Goal: Task Accomplishment & Management: Manage account settings

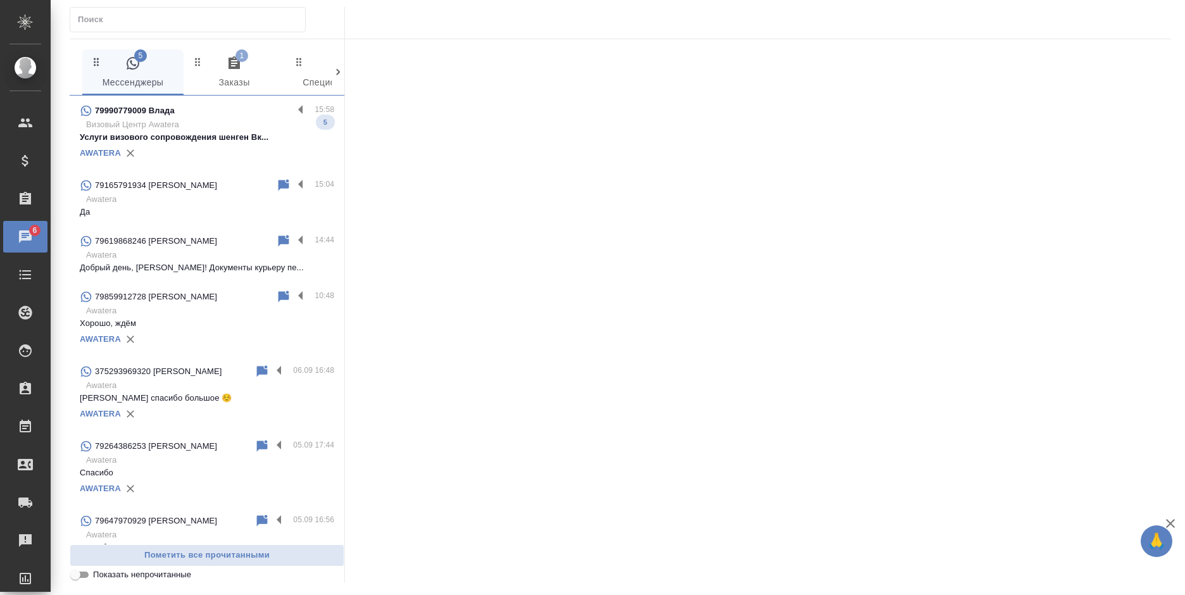
click at [211, 125] on p "Визовый Центр Awatera" at bounding box center [210, 124] width 248 height 13
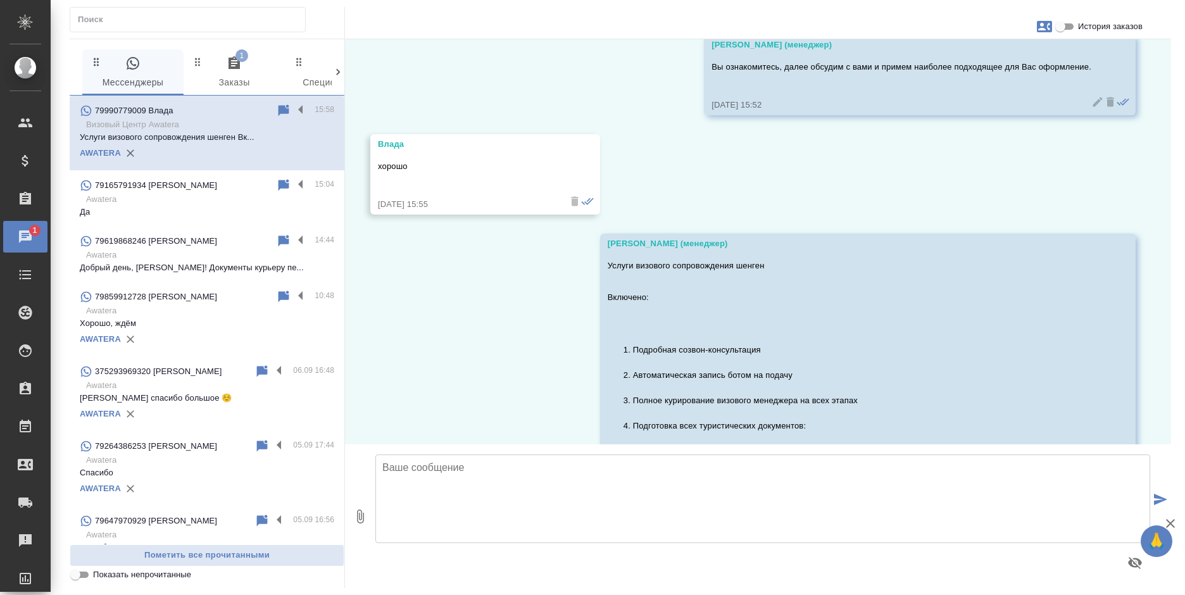
scroll to position [695, 0]
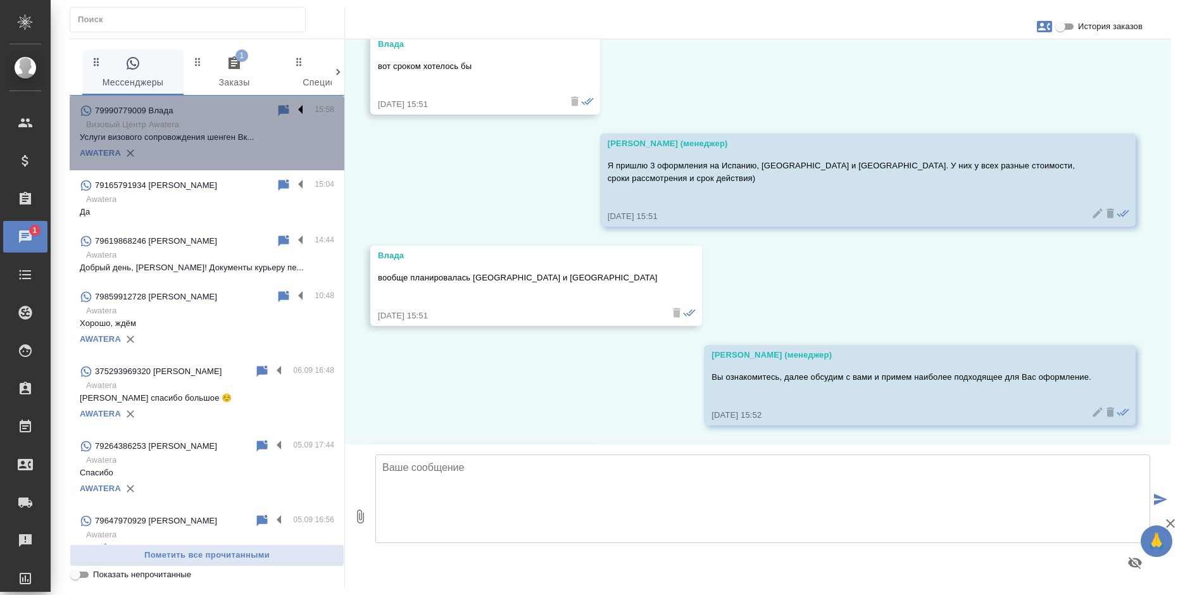
click at [293, 105] on label at bounding box center [304, 110] width 22 height 15
click at [0, 0] on input "checkbox" at bounding box center [0, 0] width 0 height 0
click at [247, 113] on icon at bounding box center [251, 110] width 9 height 11
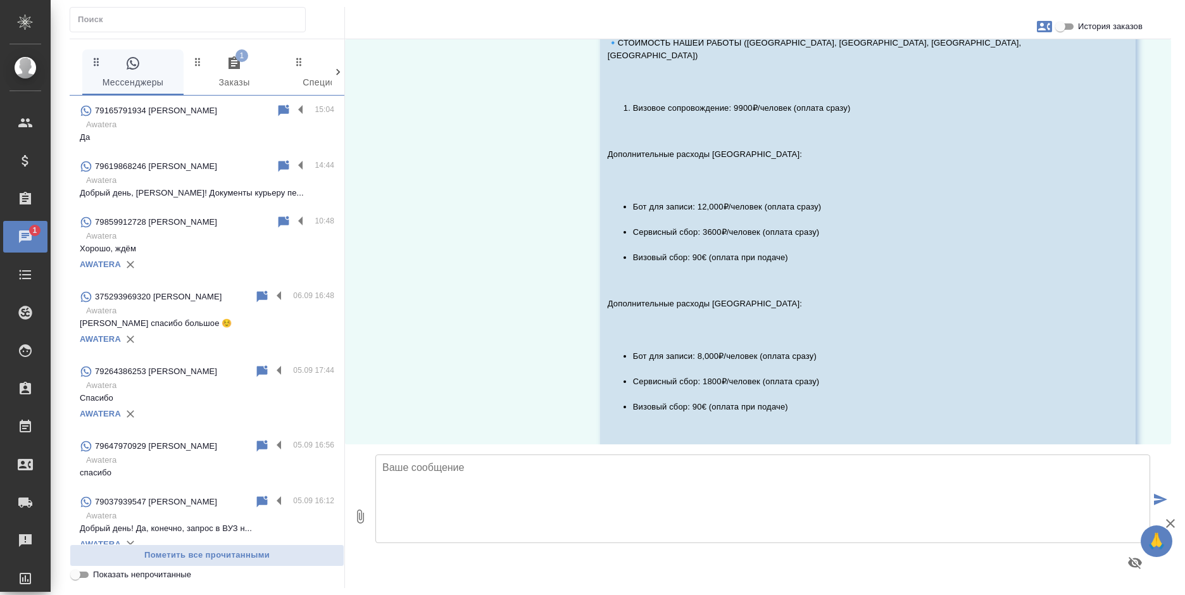
scroll to position [1581, 0]
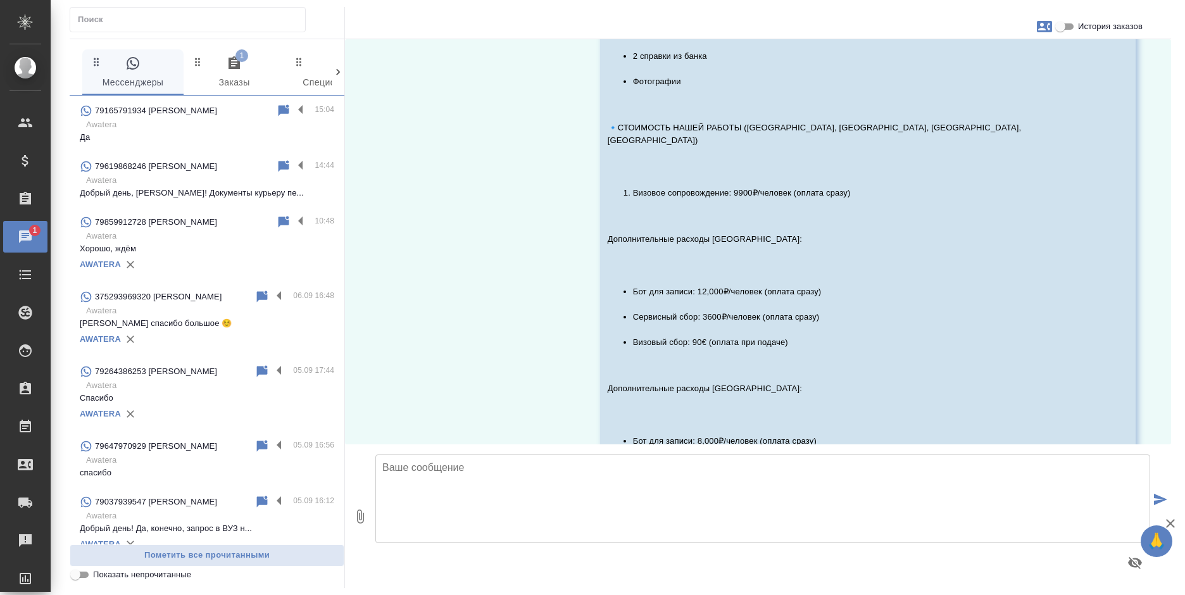
click at [222, 72] on span "1 Заказы" at bounding box center [234, 73] width 86 height 35
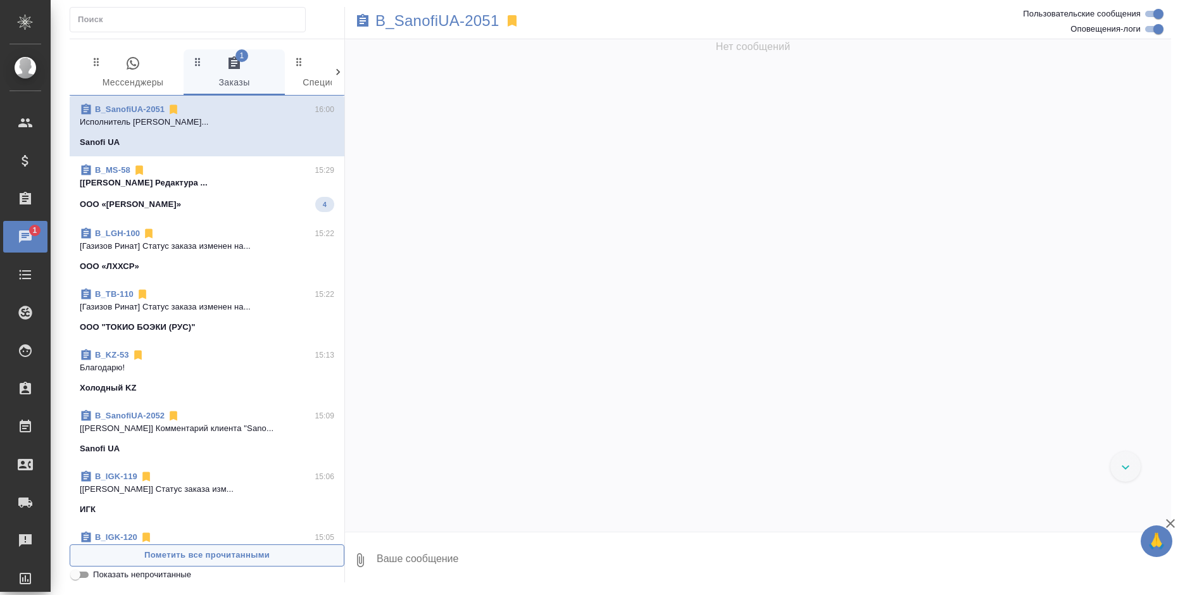
click at [292, 553] on span "Пометить все прочитанными" at bounding box center [207, 555] width 261 height 15
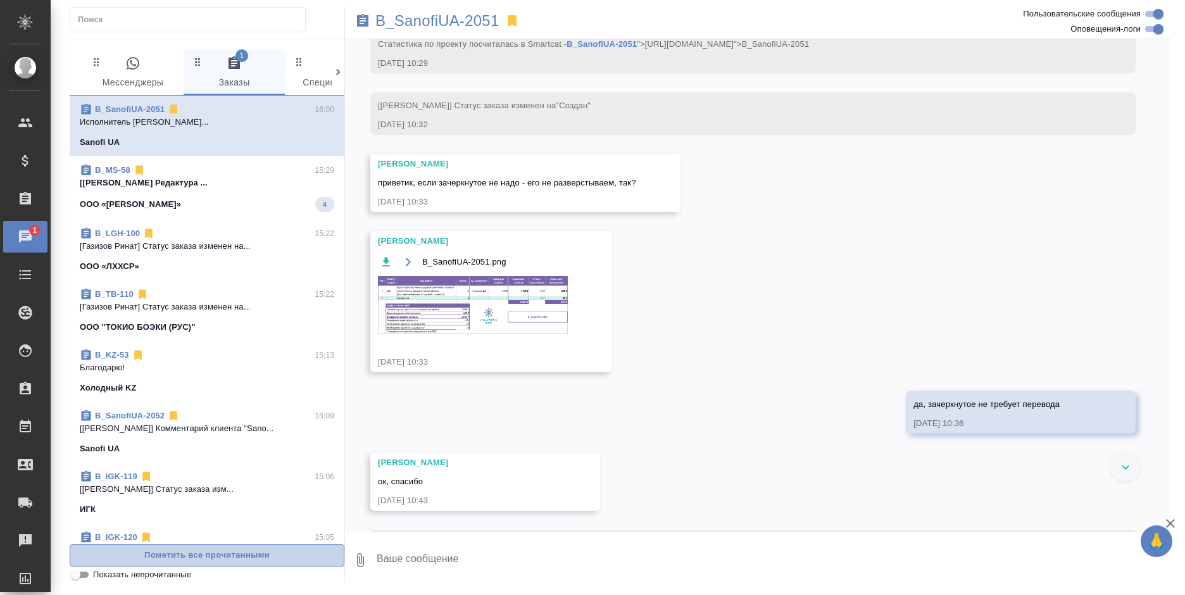
click at [292, 553] on span "Пометить все прочитанными" at bounding box center [207, 555] width 261 height 15
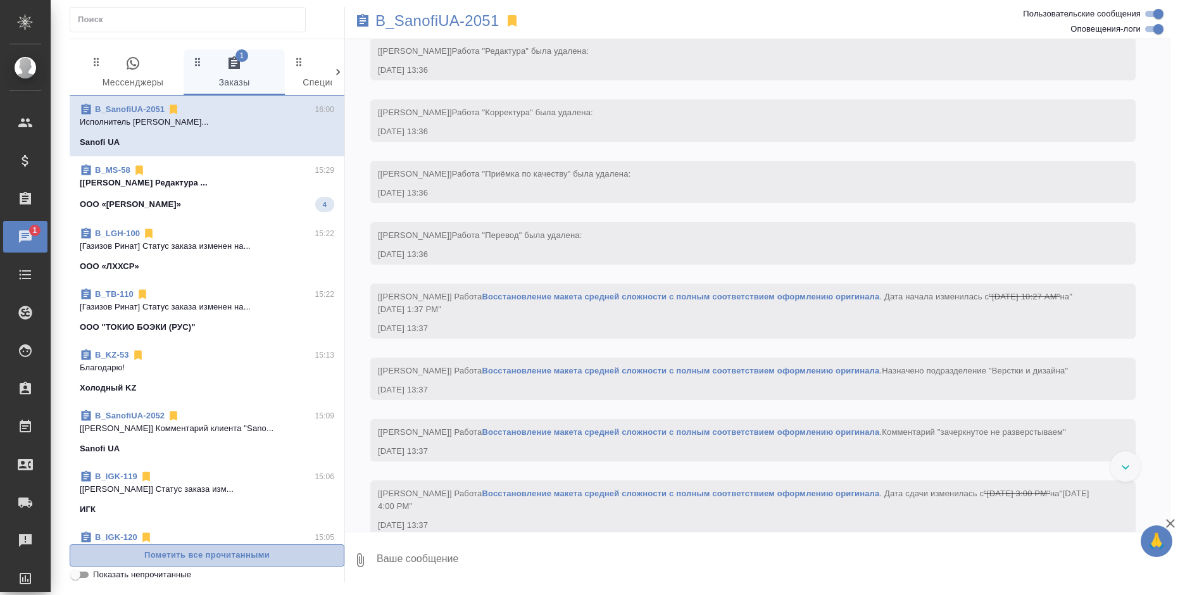
click at [292, 553] on span "Пометить все прочитанными" at bounding box center [207, 555] width 261 height 15
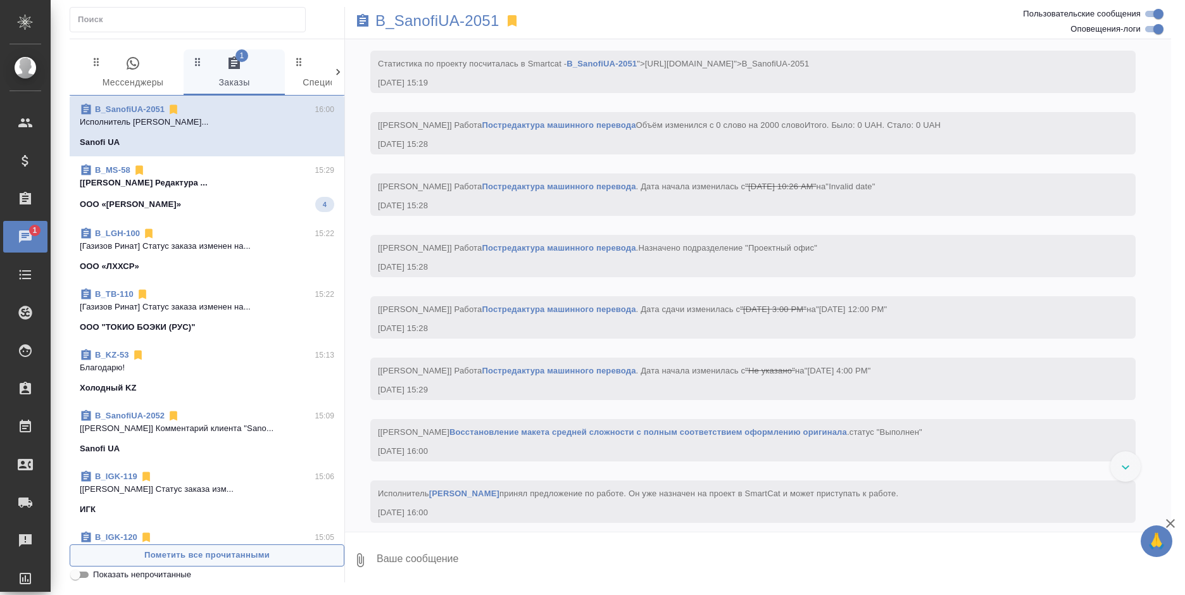
click at [292, 553] on span "Пометить все прочитанными" at bounding box center [207, 555] width 261 height 15
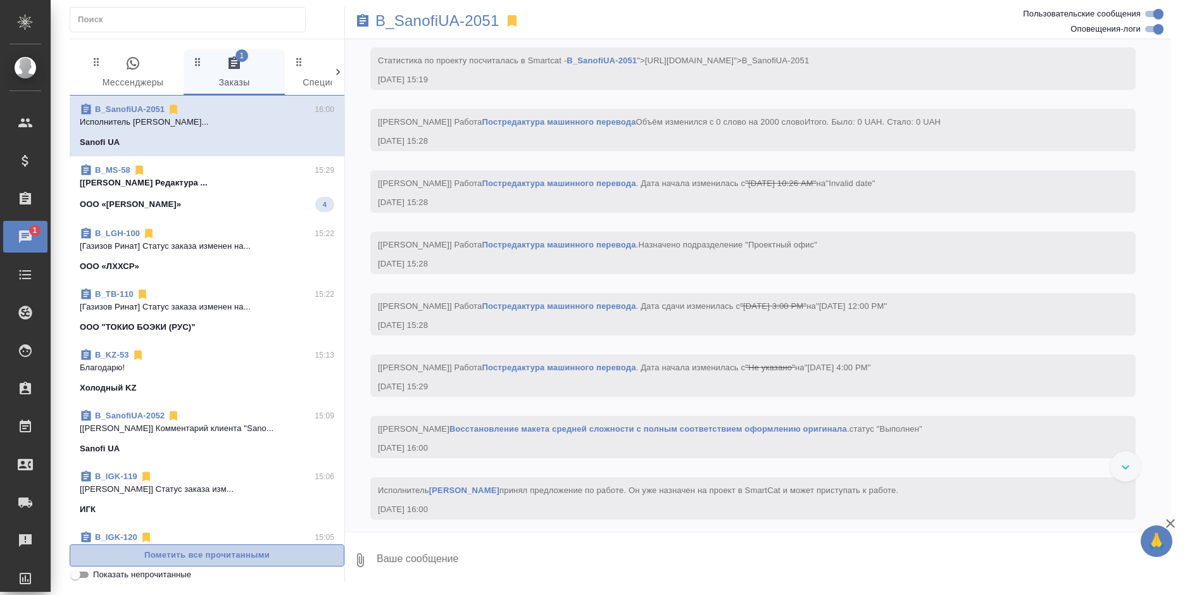
click at [292, 553] on span "Пометить все прочитанными" at bounding box center [207, 555] width 261 height 15
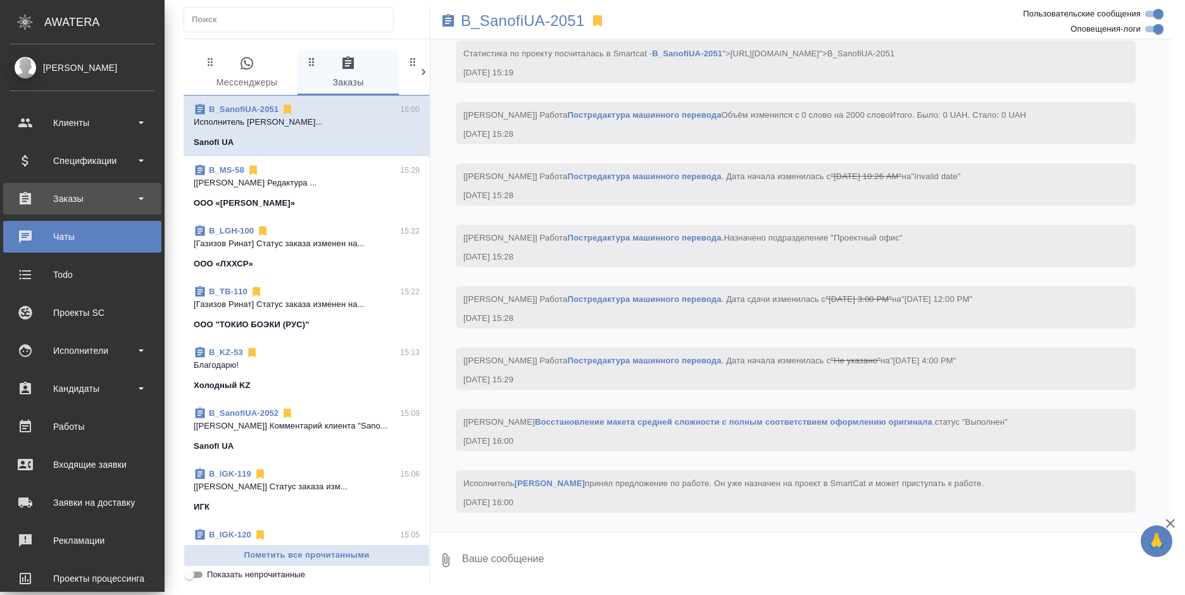
scroll to position [3270, 0]
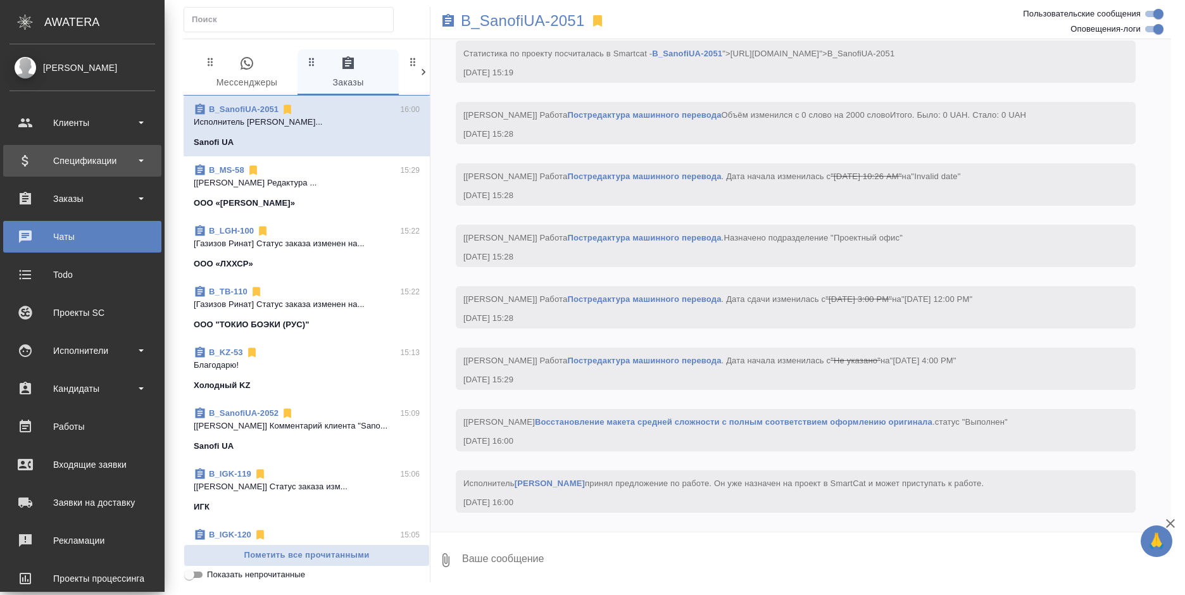
click at [84, 162] on div "Спецификации" at bounding box center [82, 160] width 146 height 19
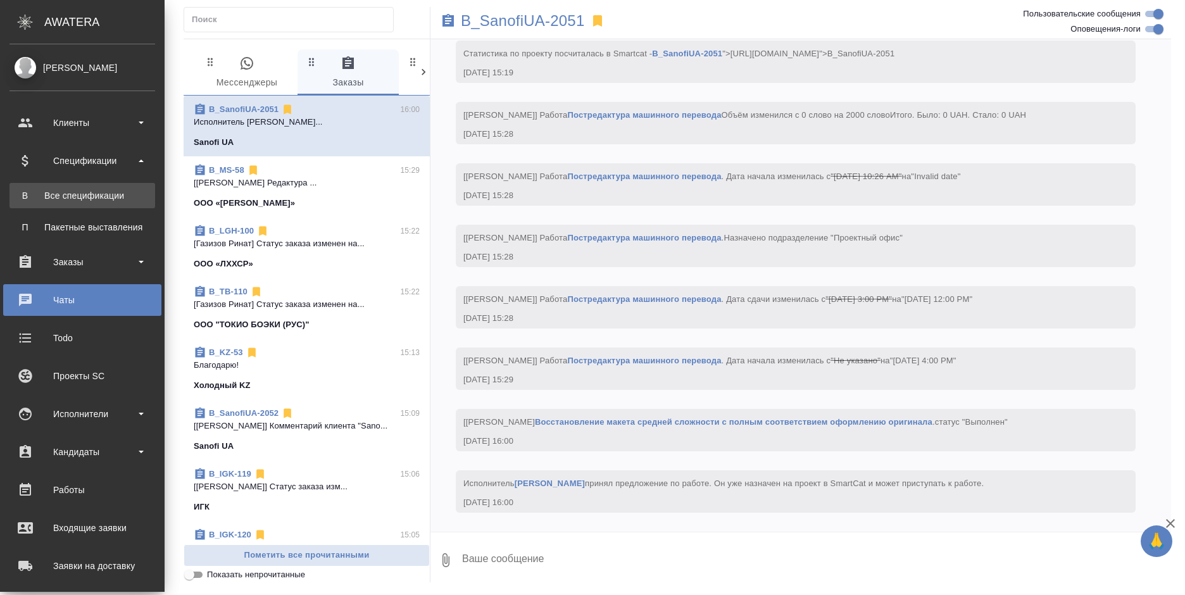
click at [80, 190] on div "Все спецификации" at bounding box center [82, 195] width 133 height 13
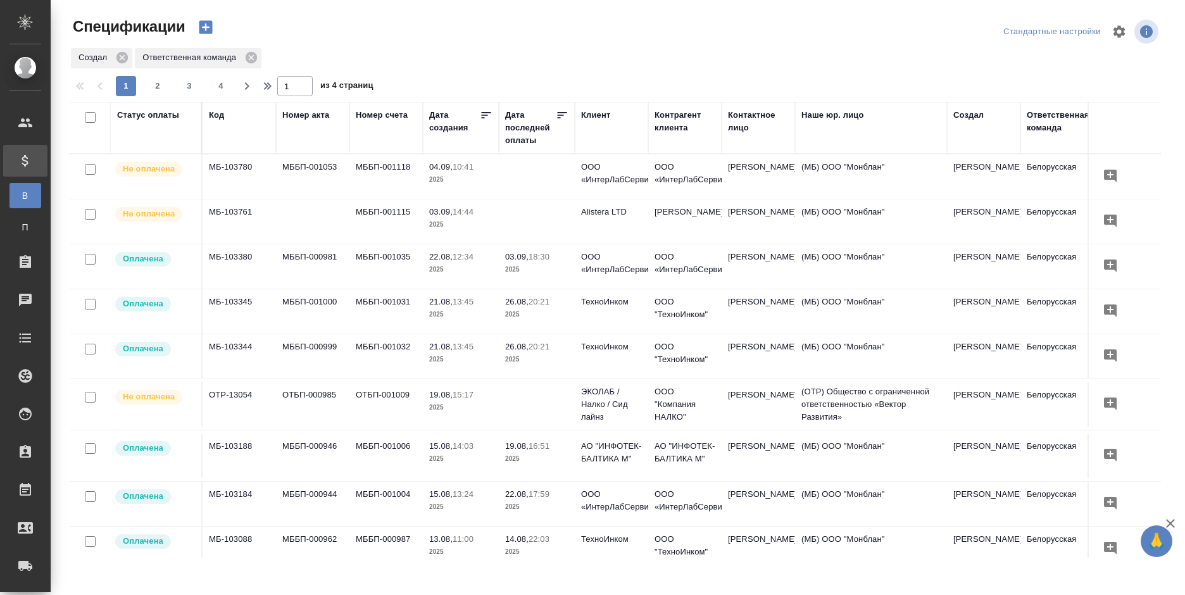
click at [316, 405] on td "ОТБП-000985" at bounding box center [312, 404] width 73 height 44
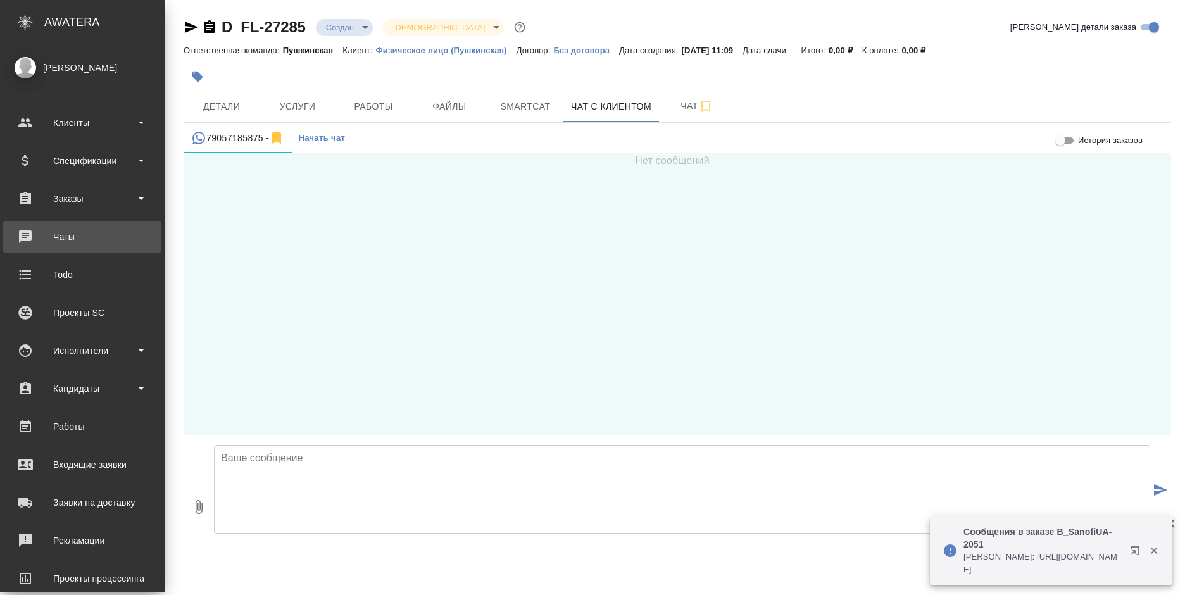
click at [31, 234] on div "Чаты" at bounding box center [82, 236] width 146 height 19
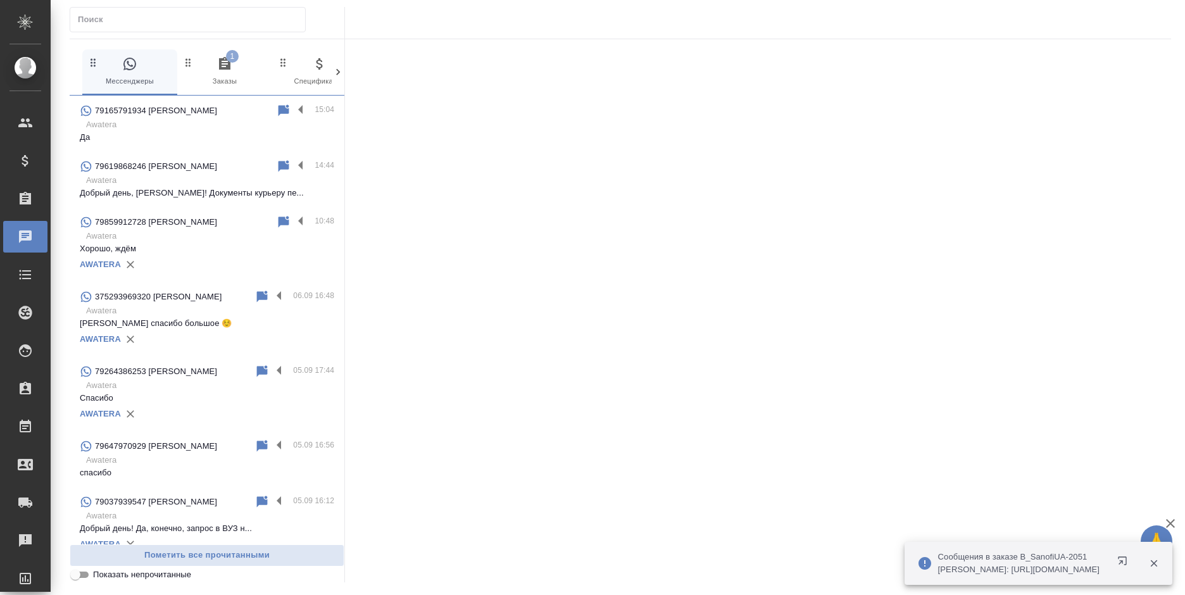
click at [226, 76] on span "1 Заказы" at bounding box center [224, 71] width 85 height 31
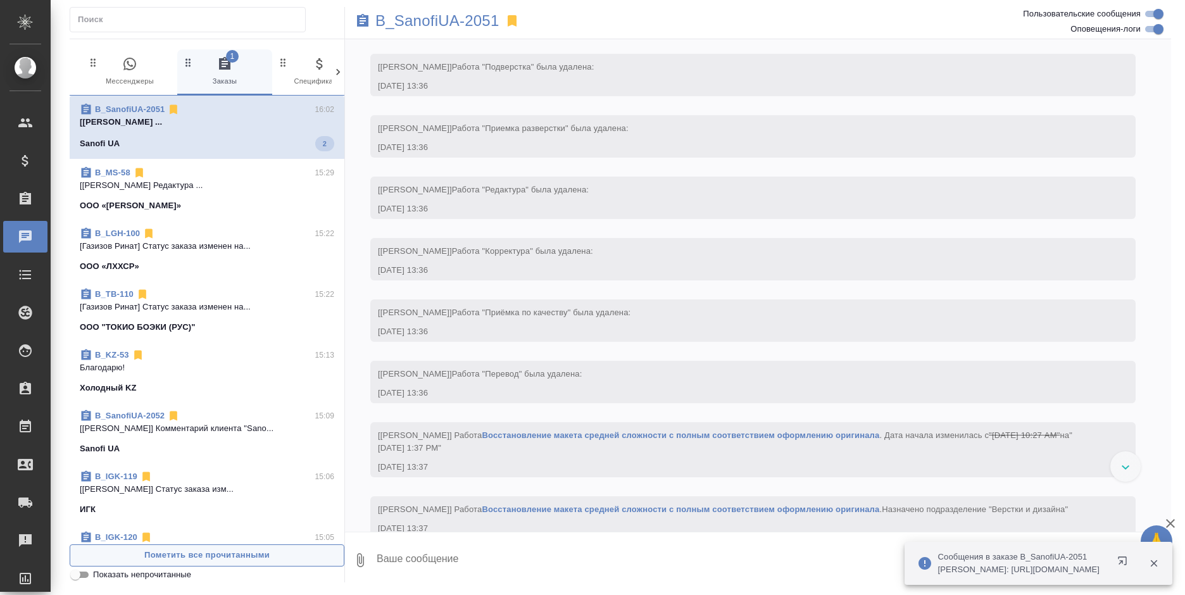
scroll to position [3262, 0]
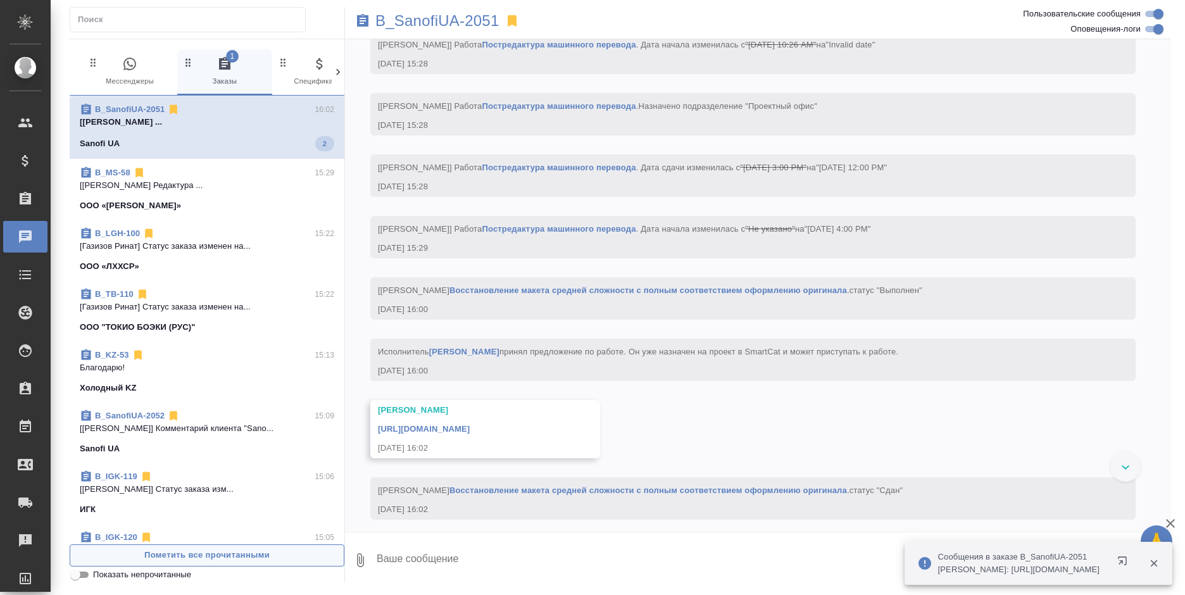
click at [232, 555] on span "Пометить все прочитанными" at bounding box center [207, 555] width 261 height 15
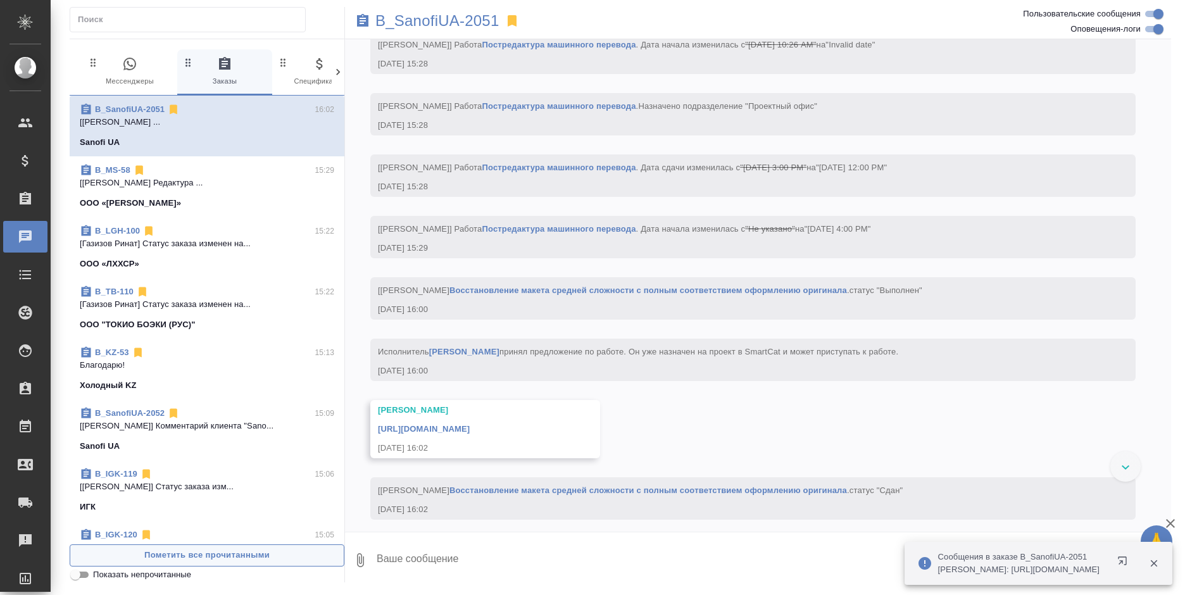
click at [232, 555] on span "Пометить все прочитанными" at bounding box center [207, 555] width 261 height 15
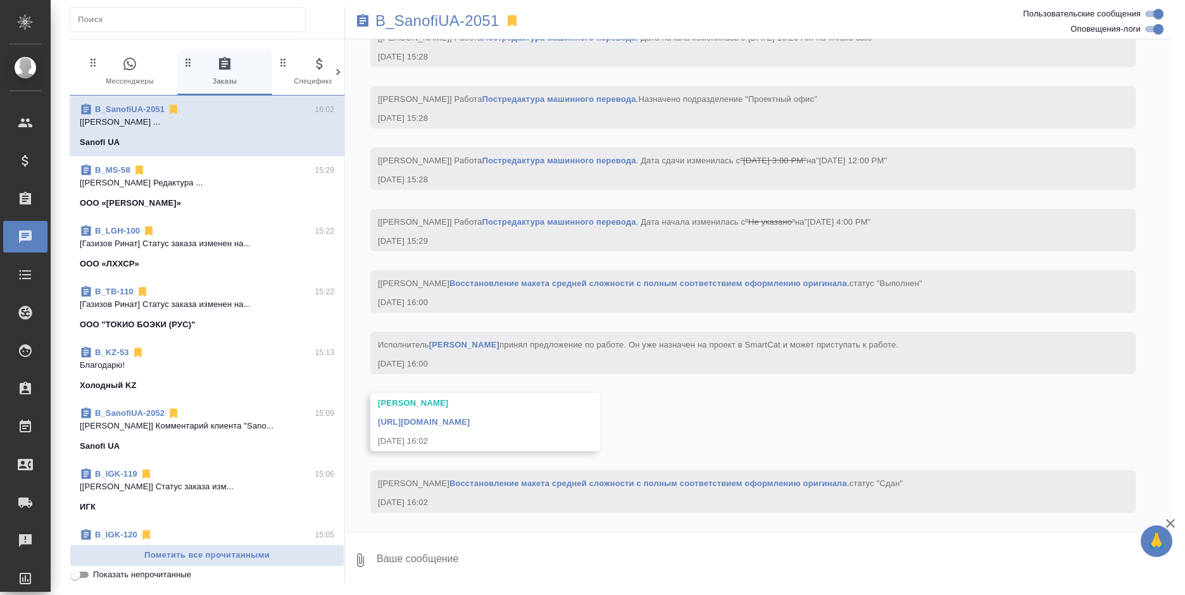
scroll to position [3320, 0]
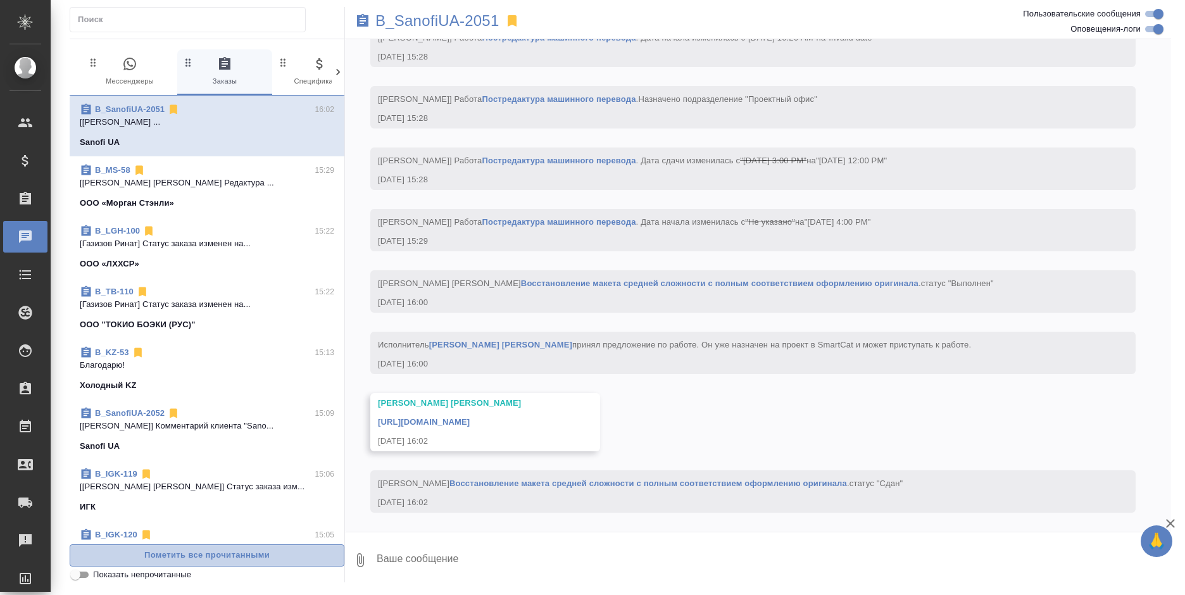
click at [254, 560] on span "Пометить все прочитанными" at bounding box center [207, 555] width 261 height 15
click at [142, 49] on button "0 Мессенджеры" at bounding box center [129, 72] width 95 height 46
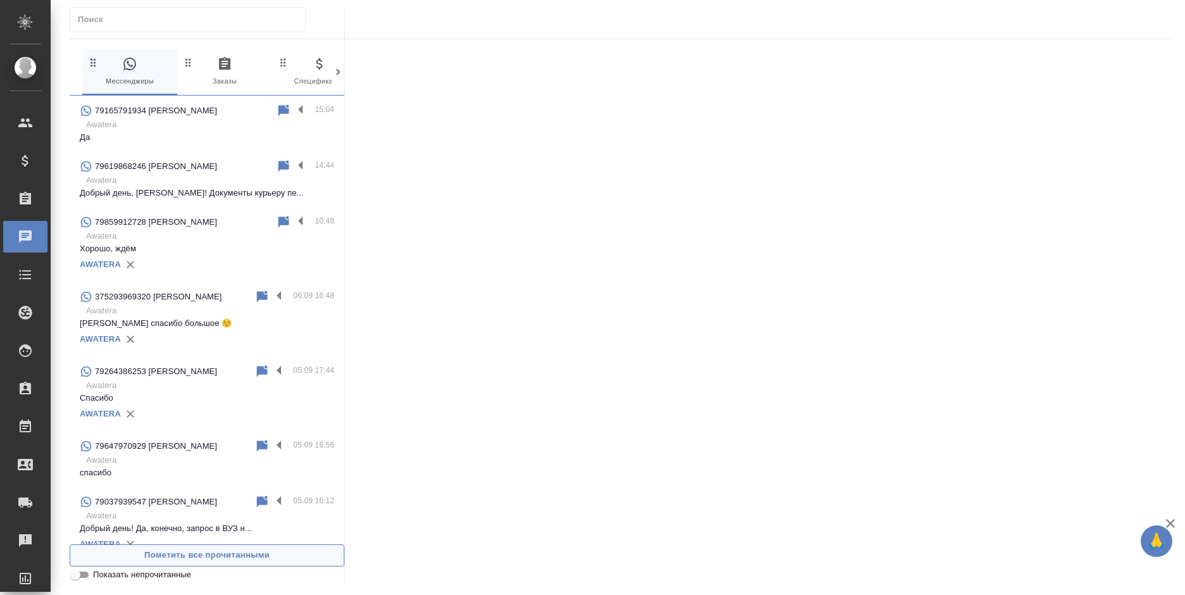
click at [237, 555] on span "Пометить все прочитанными" at bounding box center [207, 555] width 261 height 15
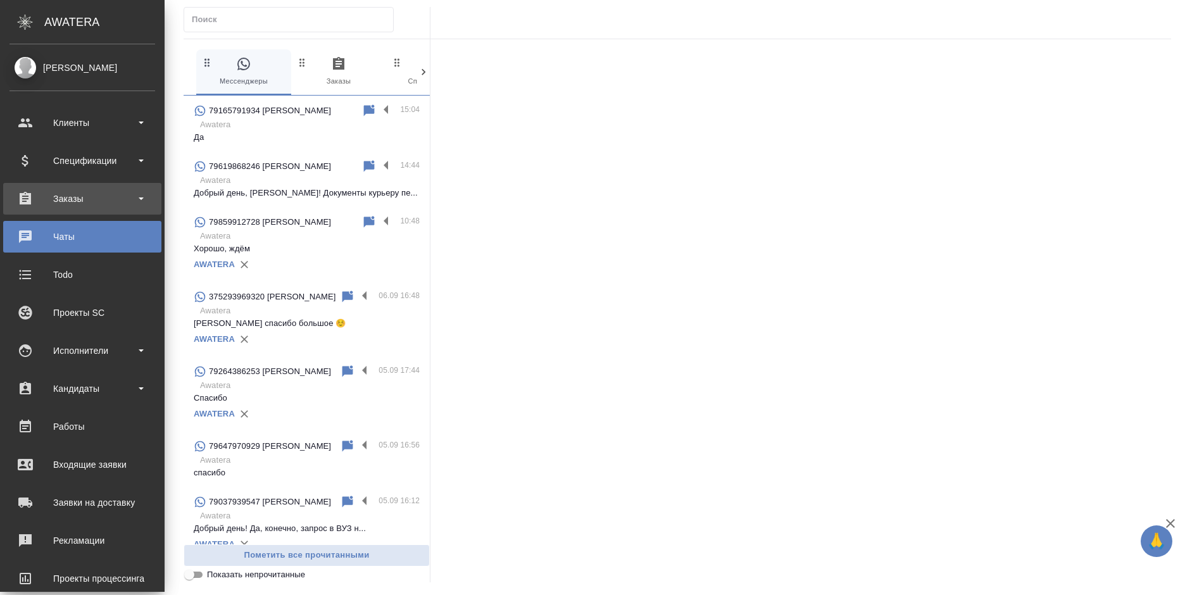
click at [31, 195] on div "Заказы" at bounding box center [82, 198] width 146 height 19
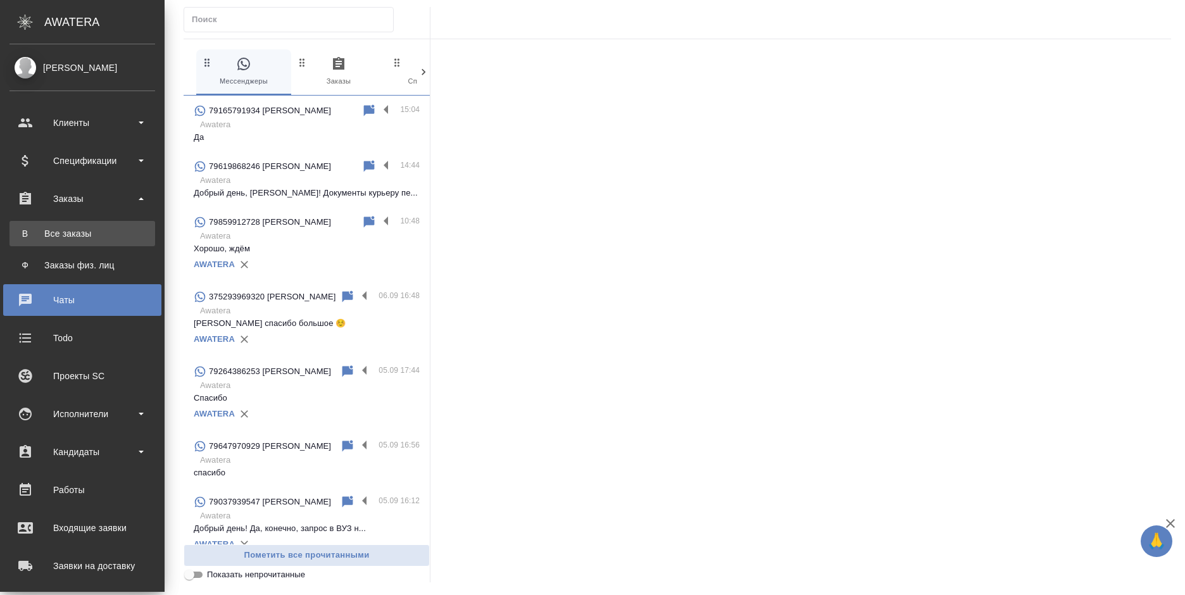
click at [68, 229] on div "Все заказы" at bounding box center [82, 233] width 133 height 13
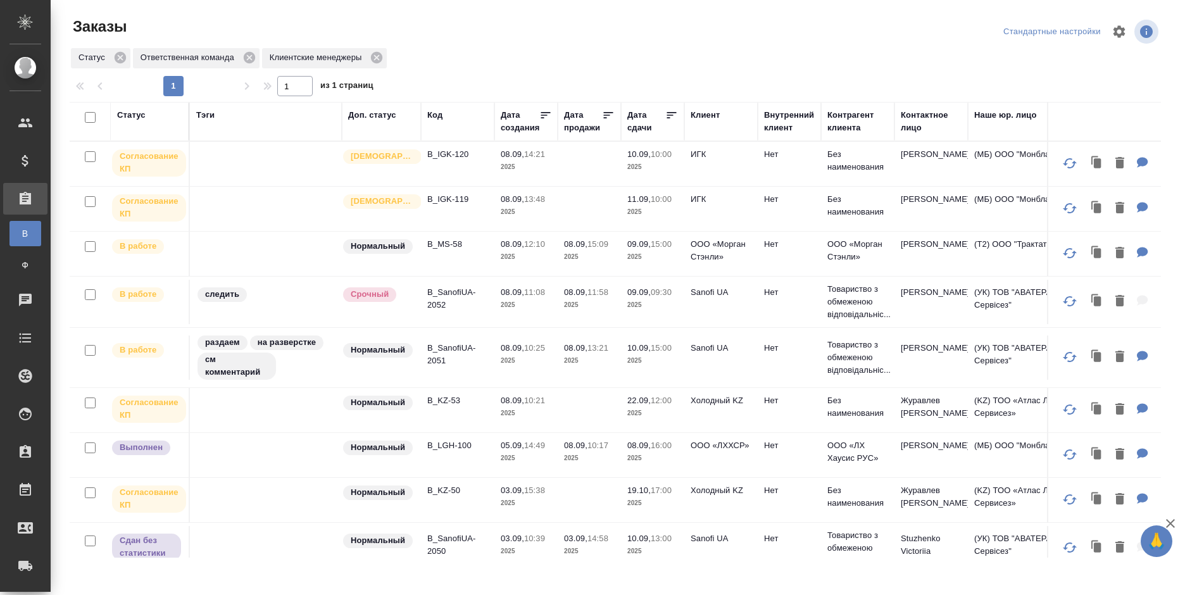
click at [718, 115] on div "Клиент" at bounding box center [705, 115] width 29 height 13
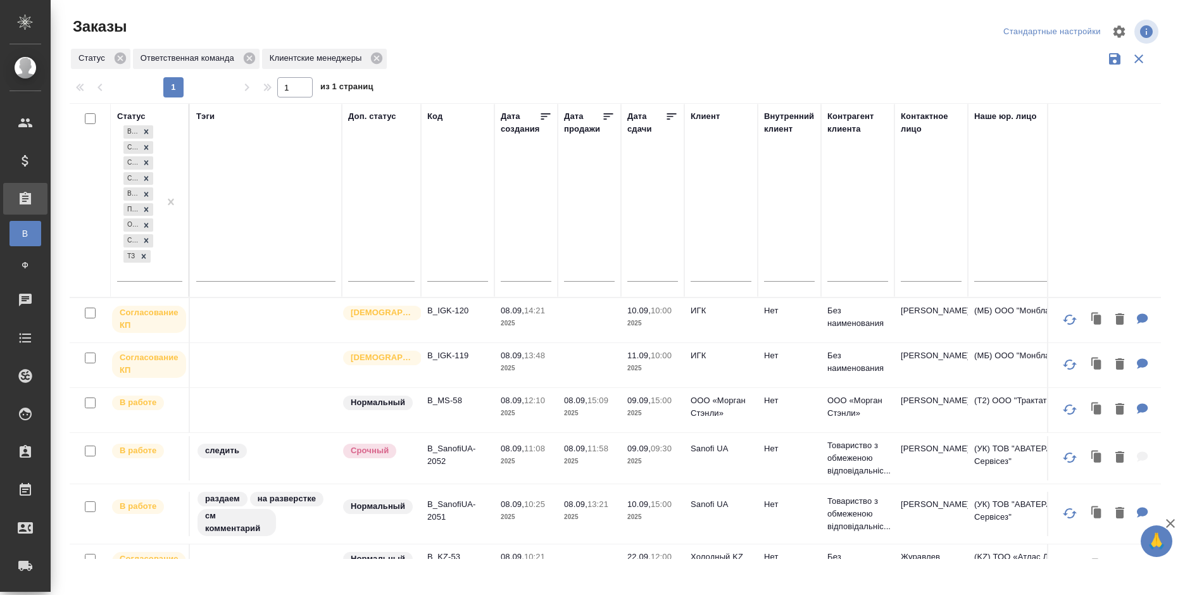
click at [718, 278] on input "text" at bounding box center [721, 274] width 61 height 16
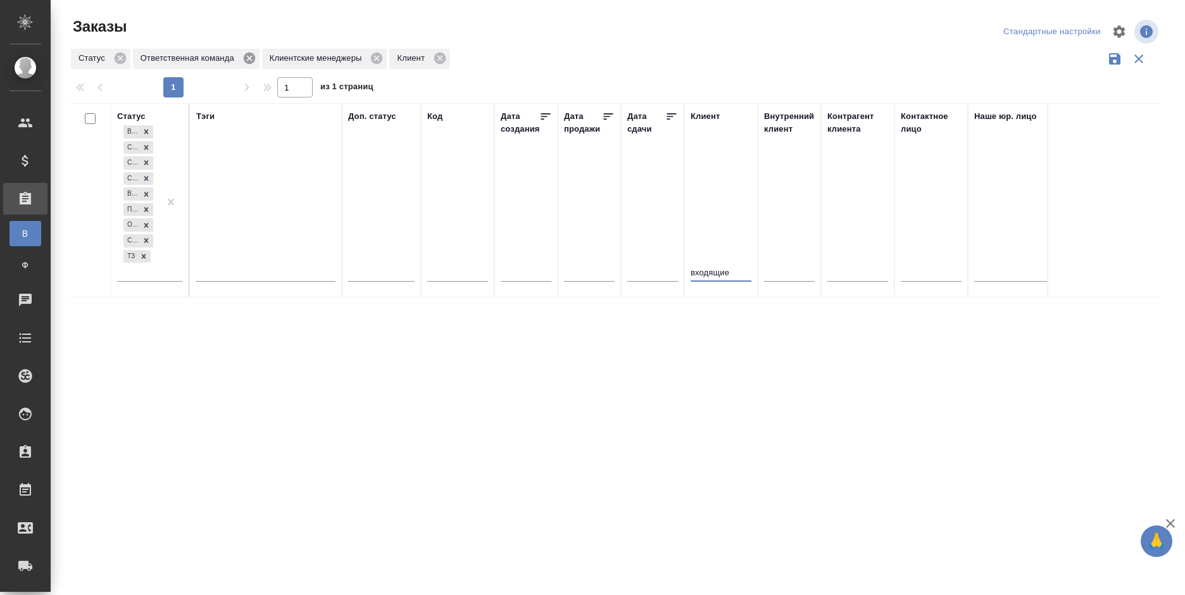
type input "входящие"
click at [242, 58] on icon at bounding box center [249, 58] width 14 height 14
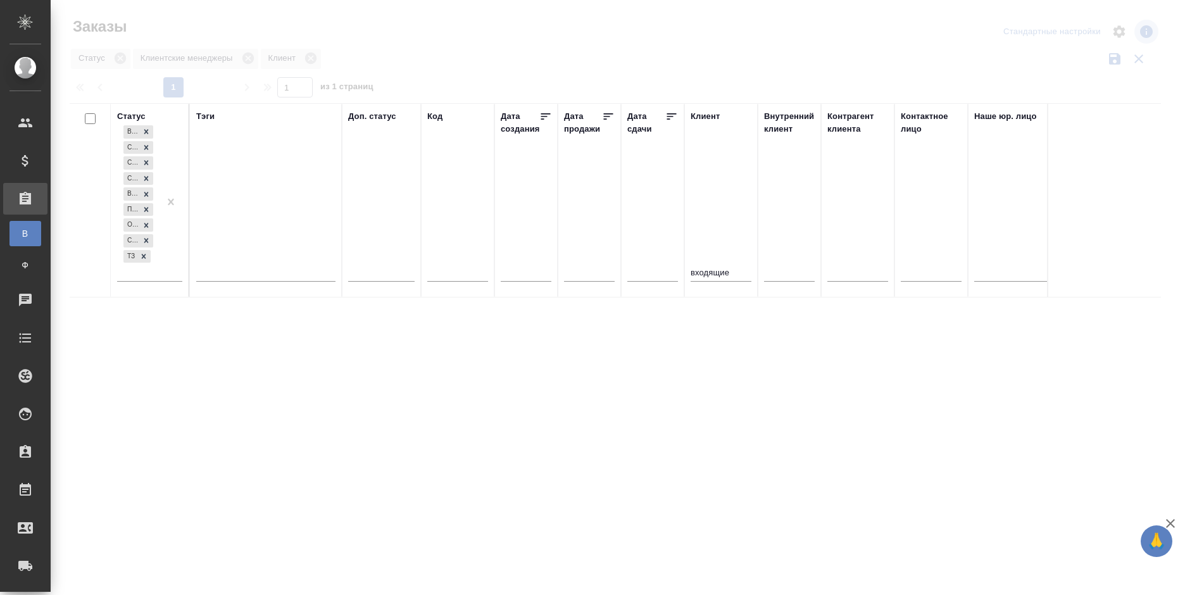
click at [493, 37] on div at bounding box center [618, 283] width 1135 height 566
click at [494, 37] on div at bounding box center [618, 283] width 1135 height 566
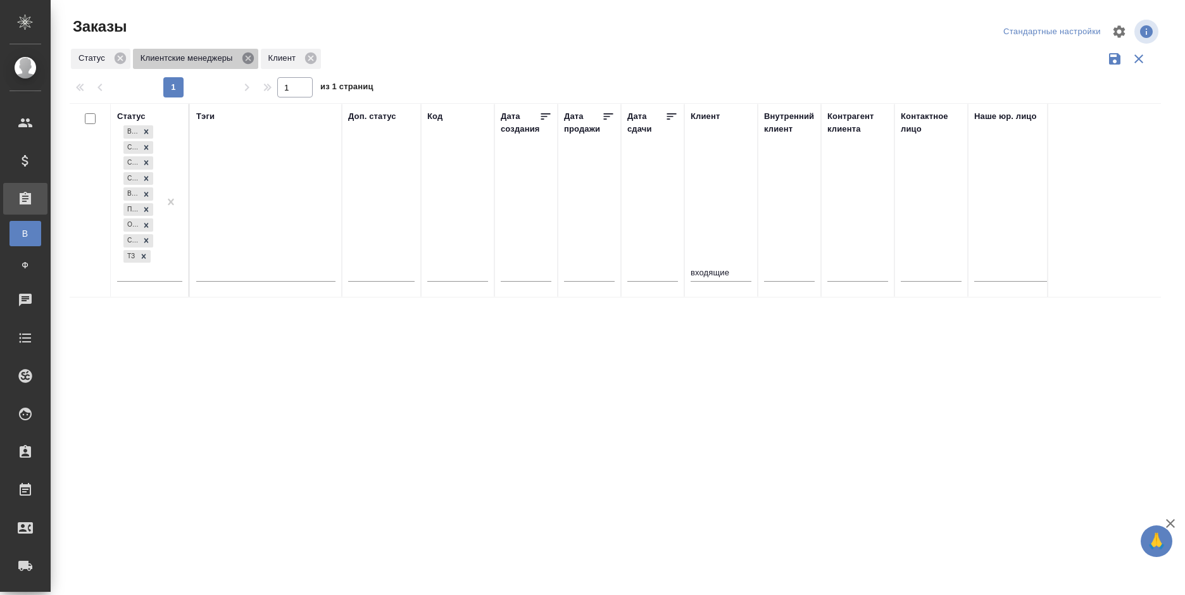
click at [246, 57] on icon at bounding box center [247, 58] width 11 height 11
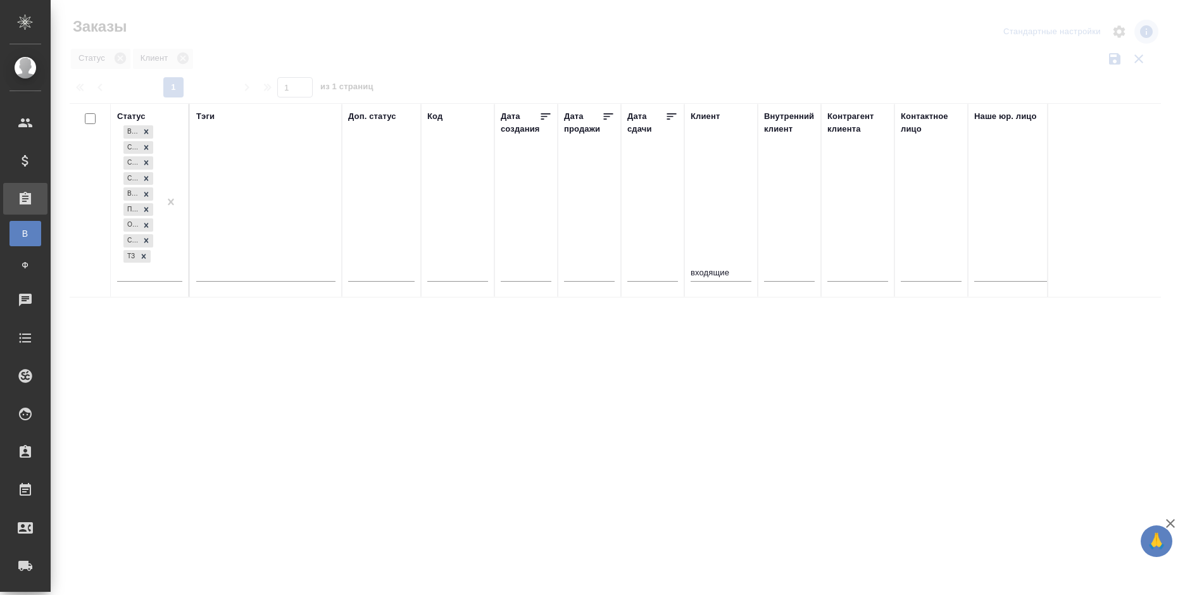
click at [230, 30] on div at bounding box center [618, 283] width 1135 height 566
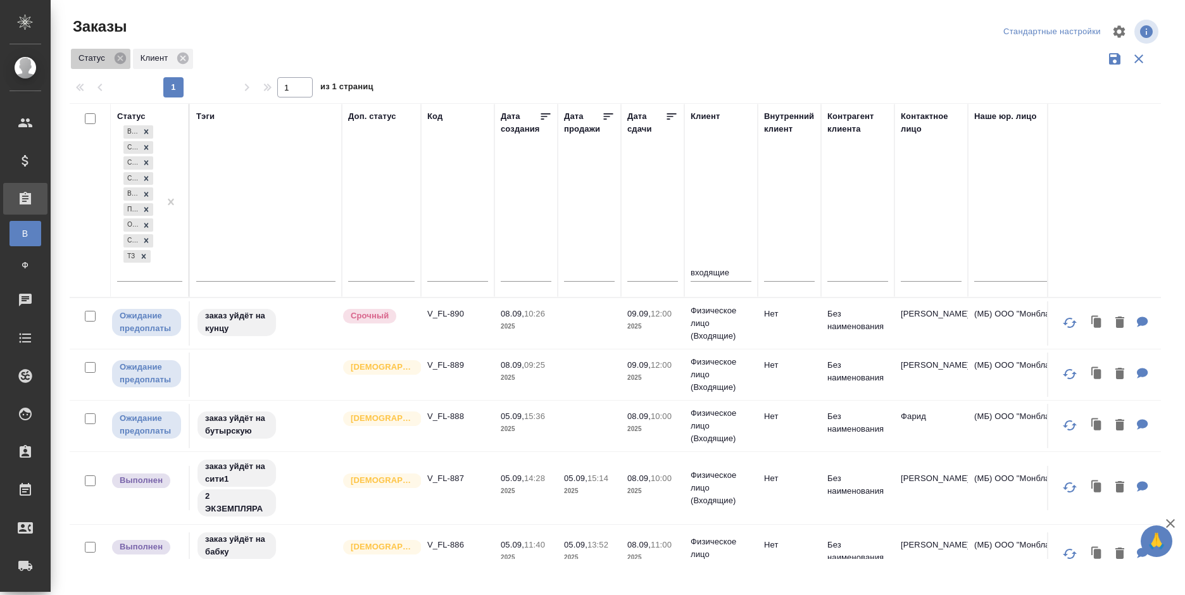
click at [116, 58] on icon at bounding box center [120, 58] width 11 height 11
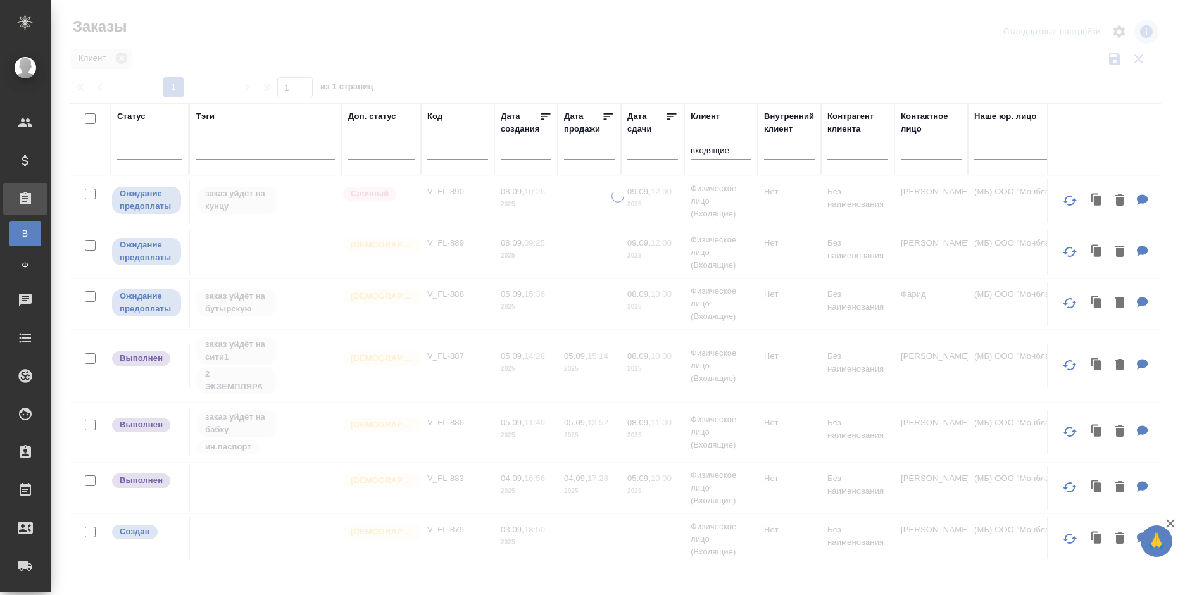
click at [417, 27] on div at bounding box center [618, 283] width 1135 height 566
click at [459, 21] on div at bounding box center [618, 283] width 1135 height 566
